Goal: Information Seeking & Learning: Learn about a topic

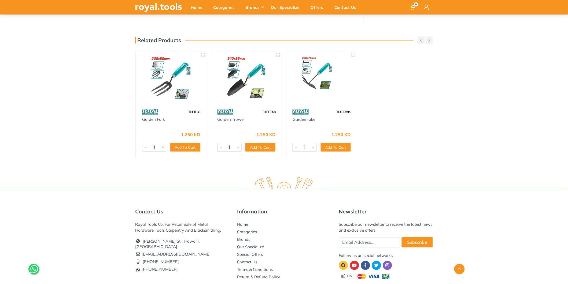
scroll to position [149, 0]
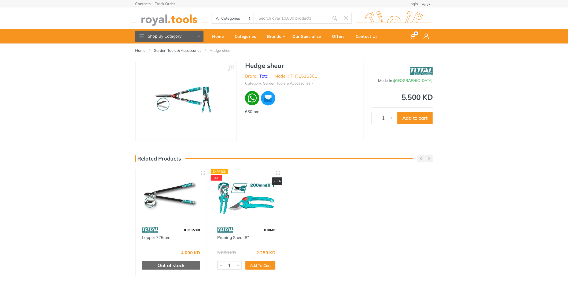
click at [160, 210] on img at bounding box center [171, 197] width 61 height 46
